Goal: Obtain resource: Obtain resource

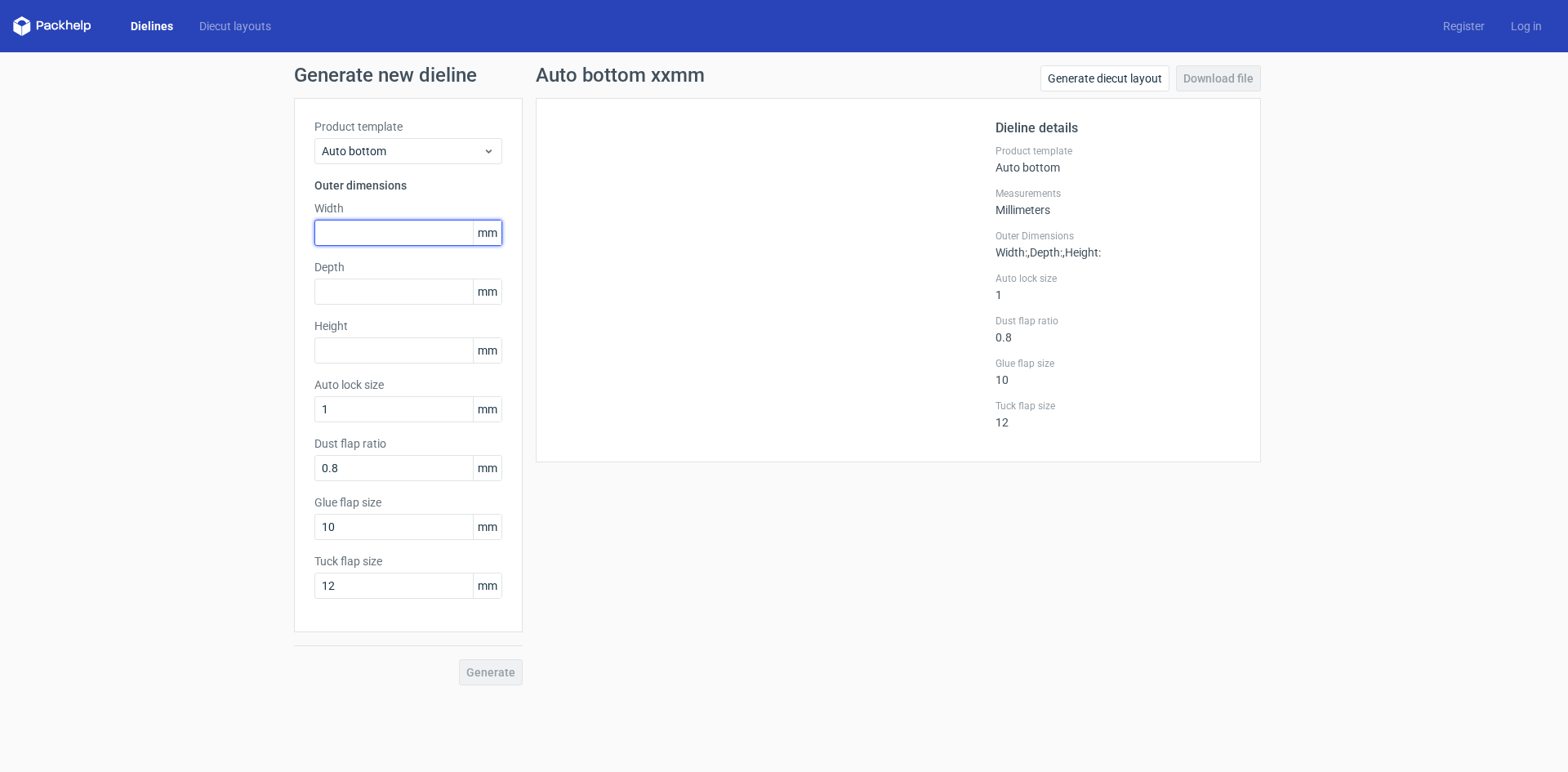
click at [364, 237] on input "text" at bounding box center [408, 233] width 188 height 26
type input "210"
click at [334, 294] on input "text" at bounding box center [408, 292] width 188 height 26
type input "157"
click at [344, 339] on input "text" at bounding box center [408, 351] width 188 height 26
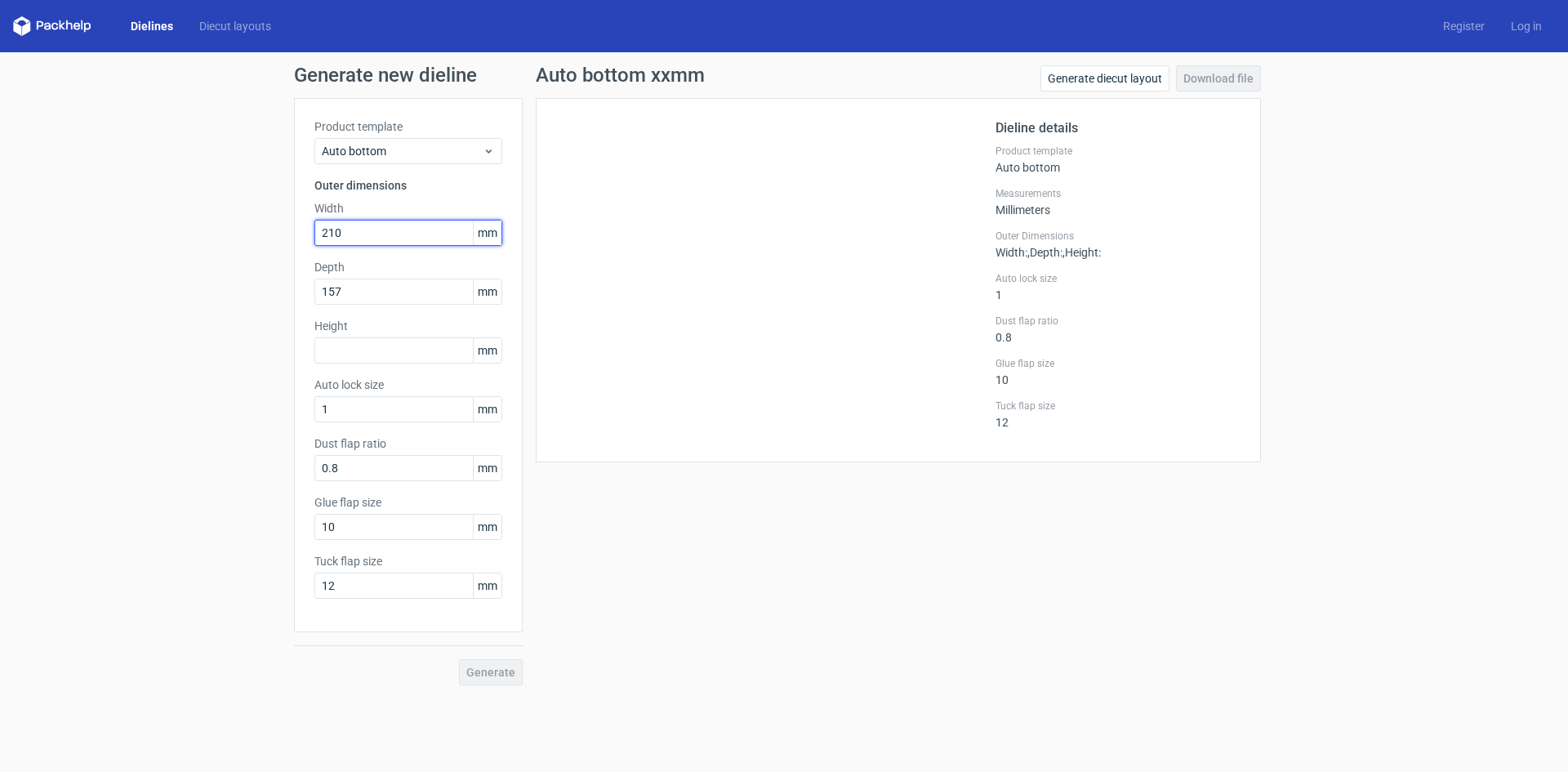
drag, startPoint x: 344, startPoint y: 229, endPoint x: 328, endPoint y: 233, distance: 16.5
click at [328, 233] on input "210" at bounding box center [408, 233] width 188 height 26
type input "205"
click at [365, 293] on input "157" at bounding box center [408, 292] width 188 height 26
type input "155"
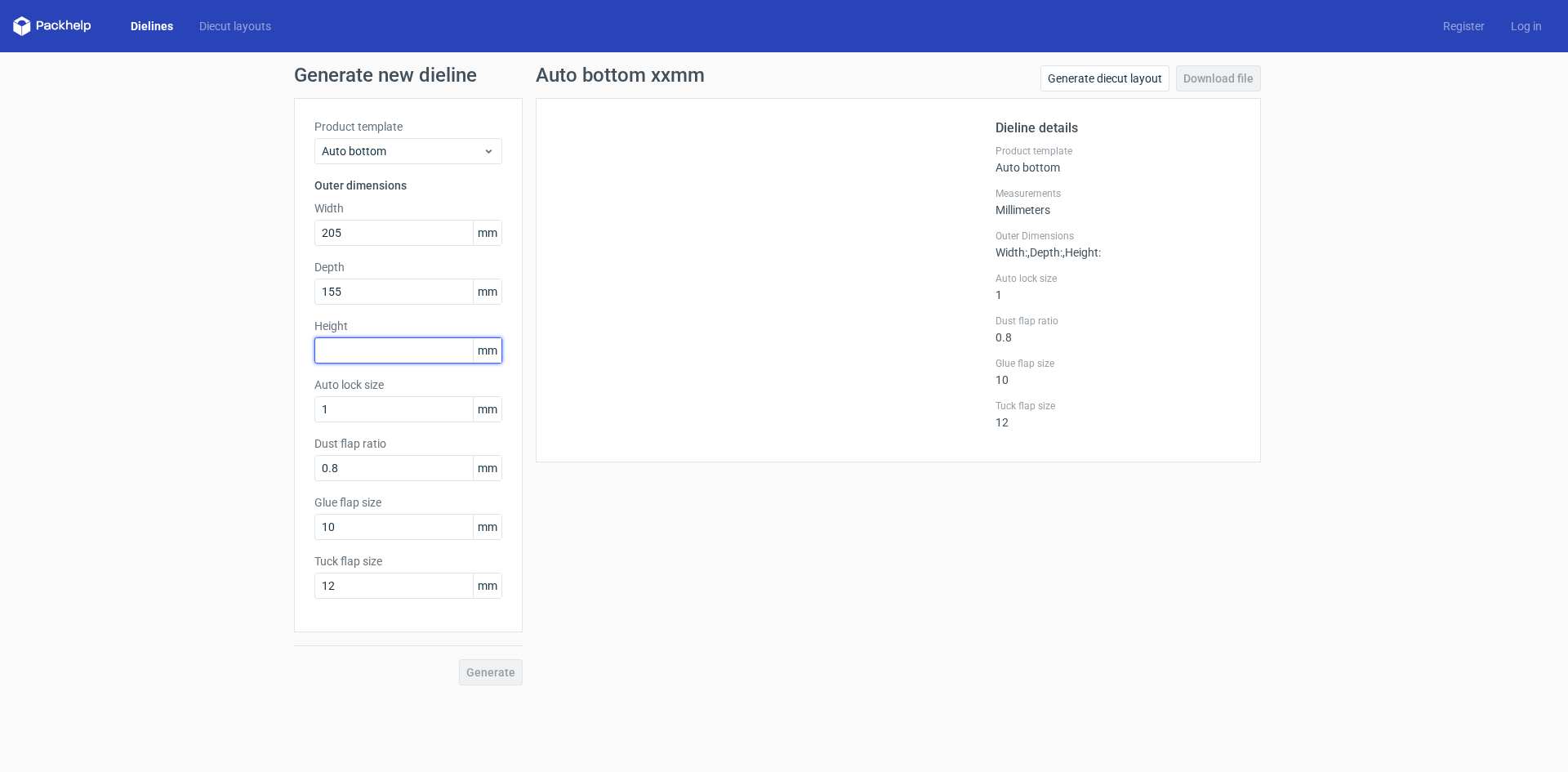
click at [336, 348] on input "text" at bounding box center [408, 351] width 188 height 26
type input "135"
click at [379, 417] on input "1" at bounding box center [408, 409] width 188 height 26
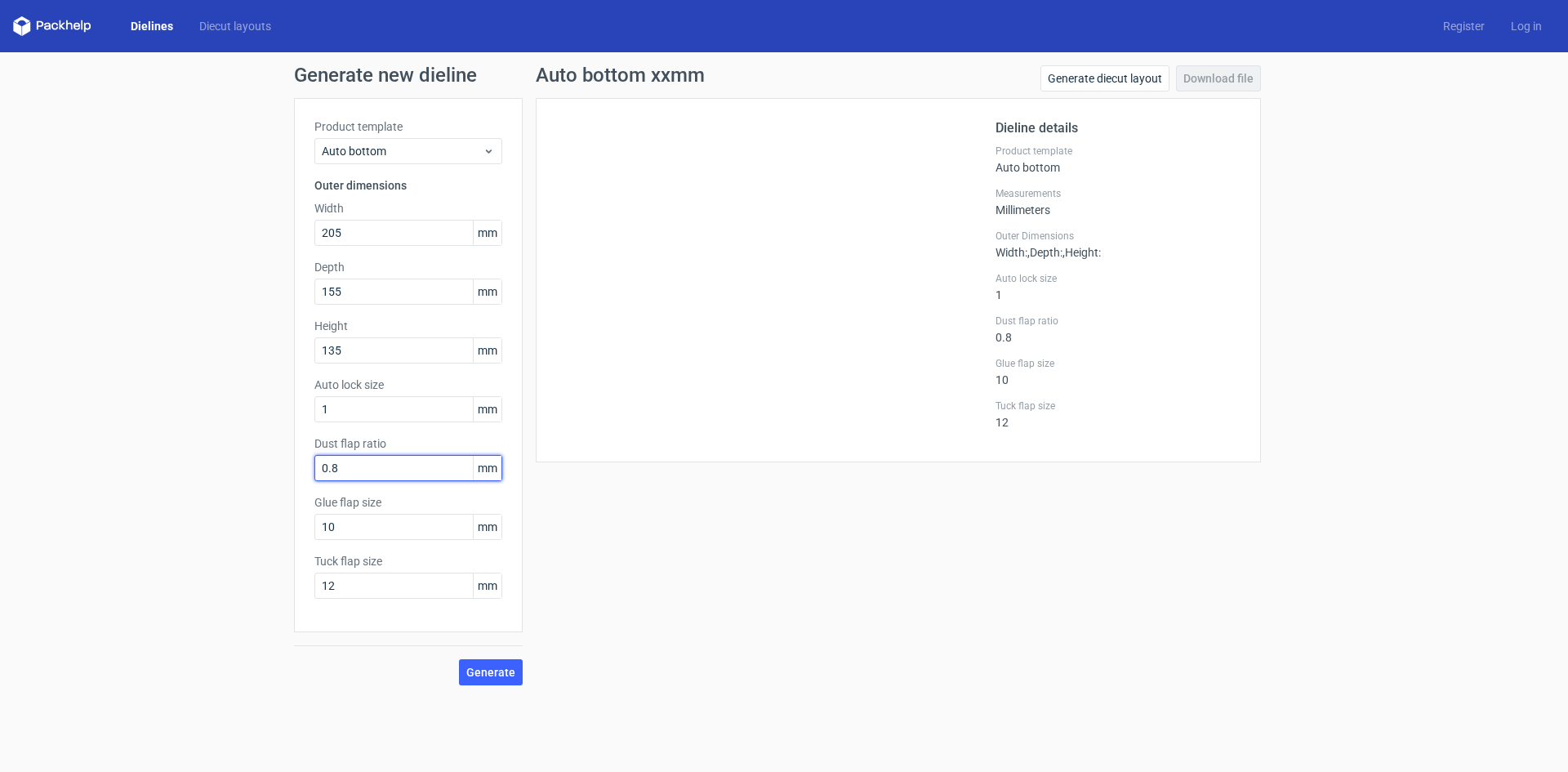
click at [346, 465] on input "0.8" at bounding box center [408, 468] width 188 height 26
drag, startPoint x: 342, startPoint y: 529, endPoint x: 310, endPoint y: 525, distance: 32.2
click at [310, 525] on div "Product template Auto bottom Outer dimensions Width 205 mm Depth 155 mm Height …" at bounding box center [408, 365] width 229 height 534
type input "20"
click at [384, 592] on input "12" at bounding box center [408, 586] width 188 height 26
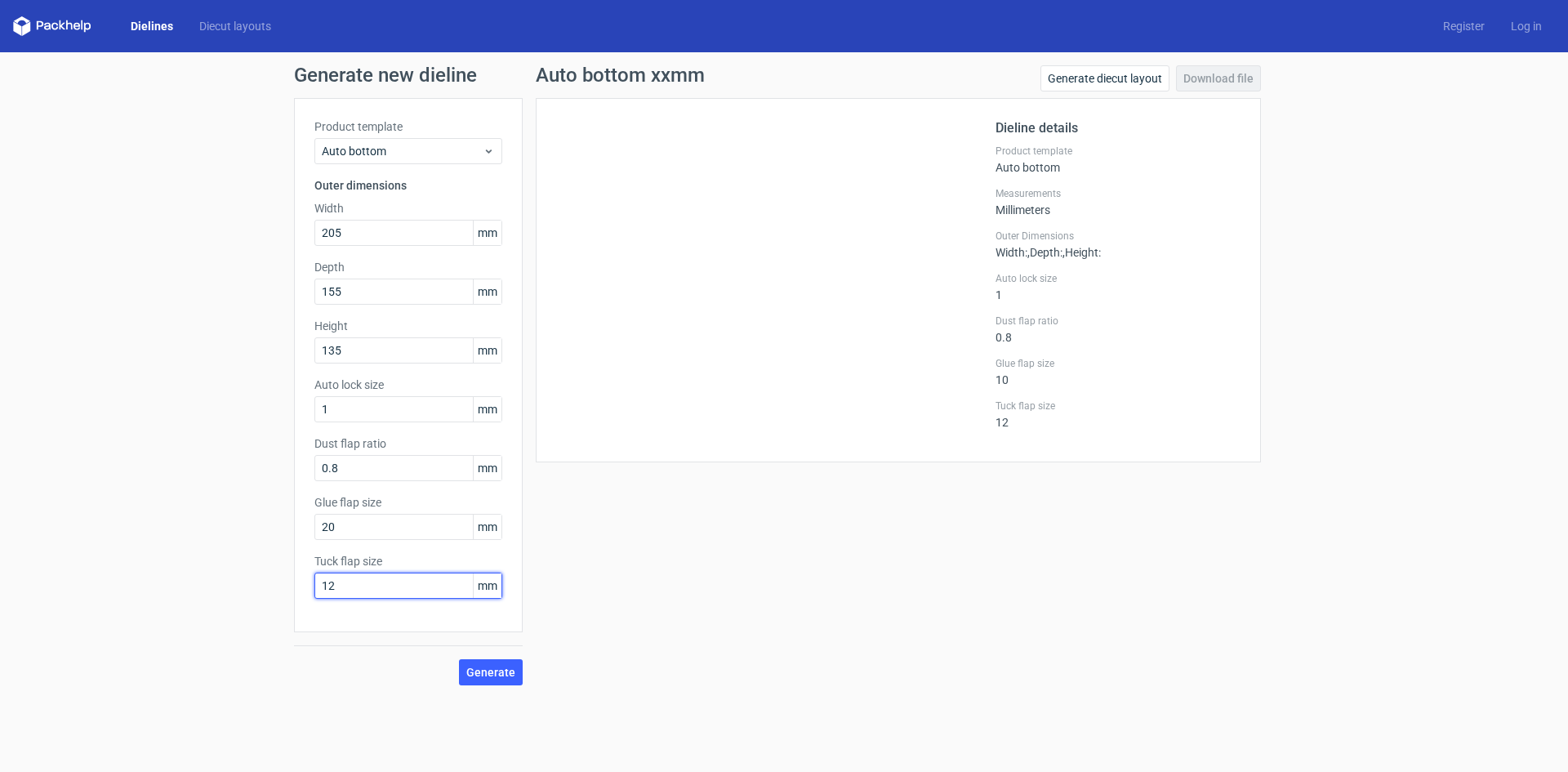
drag, startPoint x: 336, startPoint y: 583, endPoint x: 290, endPoint y: 584, distance: 46.0
click at [290, 584] on div "Generate new dieline Product template Auto bottom Outer dimensions Width 205 mm…" at bounding box center [784, 375] width 1568 height 646
type input "20"
click at [363, 527] on input "20" at bounding box center [408, 527] width 188 height 26
drag, startPoint x: 363, startPoint y: 527, endPoint x: 274, endPoint y: 527, distance: 89.0
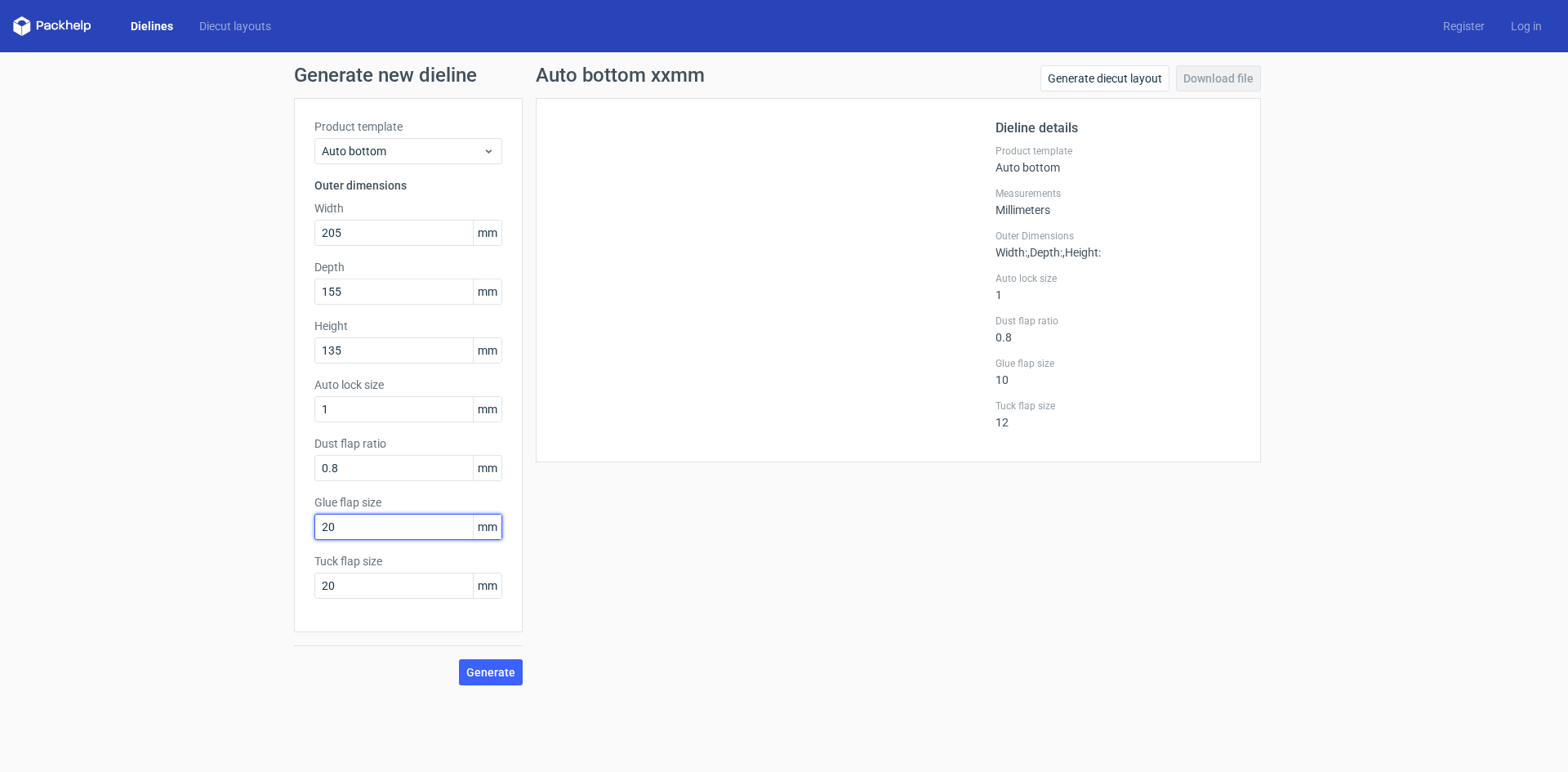
click at [274, 527] on div "Generate new dieline Product template Auto bottom Outer dimensions Width 205 mm…" at bounding box center [784, 375] width 1568 height 646
type input "15"
click at [492, 669] on span "Generate" at bounding box center [490, 671] width 49 height 11
click at [1217, 78] on link "Download file" at bounding box center [1218, 79] width 85 height 26
drag, startPoint x: 1269, startPoint y: 68, endPoint x: 1391, endPoint y: 225, distance: 198.8
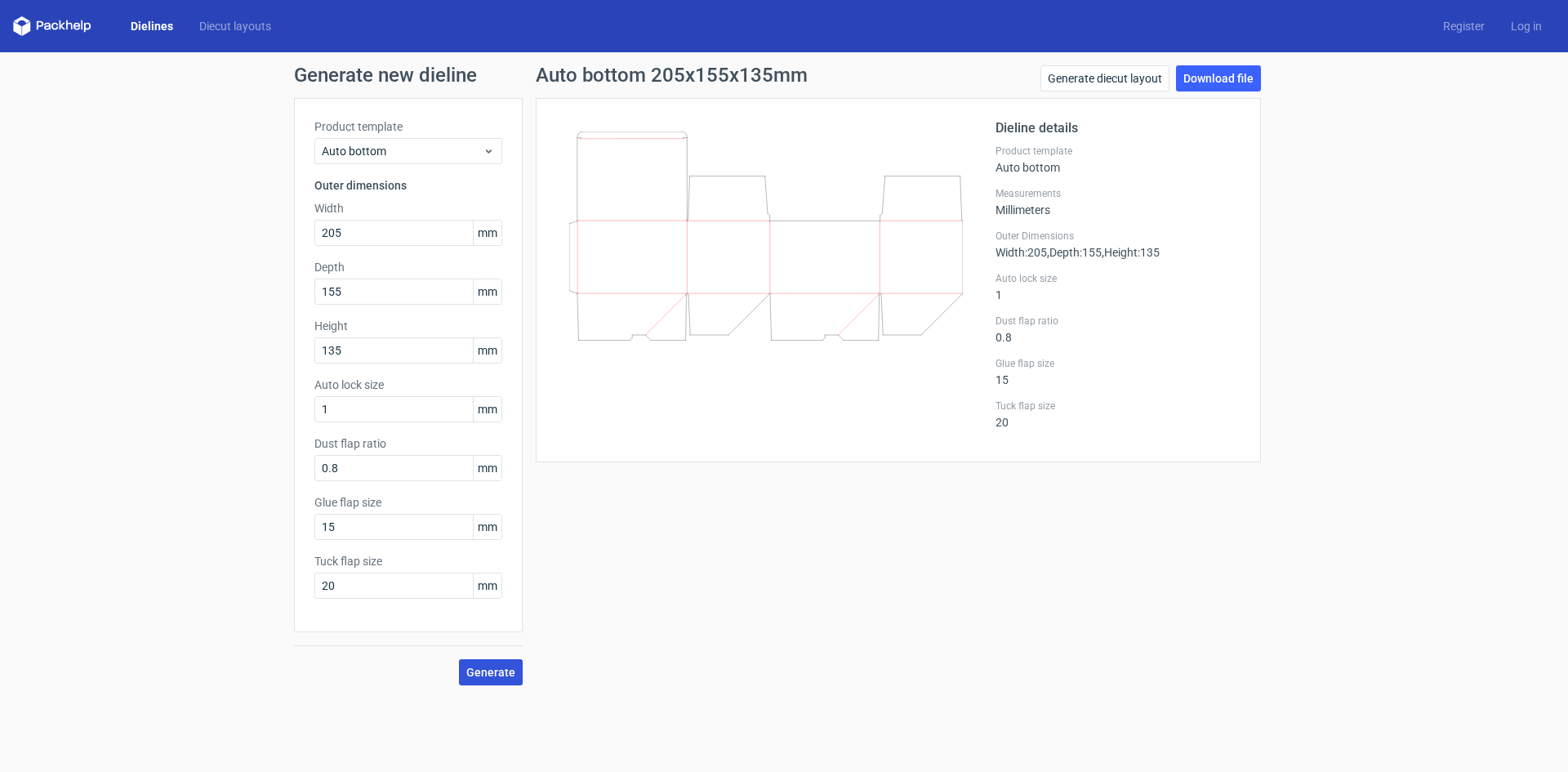
click at [1391, 225] on div "Generate new dieline Product template Auto bottom Outer dimensions Width 205 mm…" at bounding box center [784, 375] width 1568 height 646
